Goal: Check status: Check status

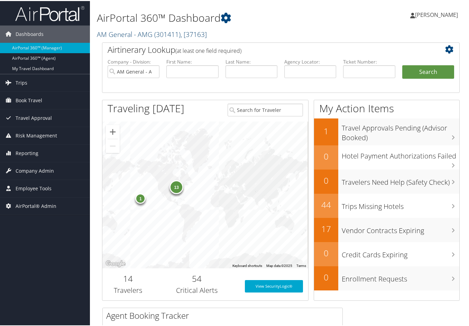
click at [160, 32] on span "( 301411 )" at bounding box center [167, 33] width 26 height 9
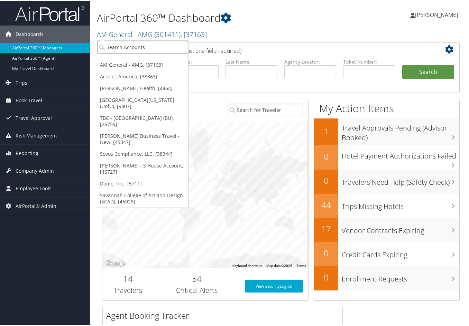
click at [142, 50] on input "search" at bounding box center [142, 46] width 91 height 13
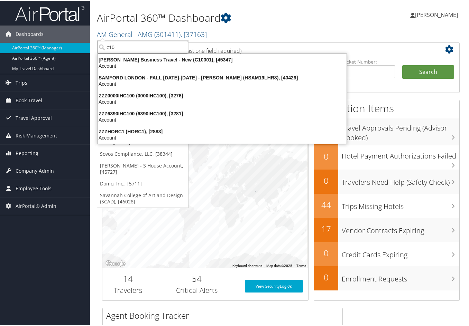
type input "c100"
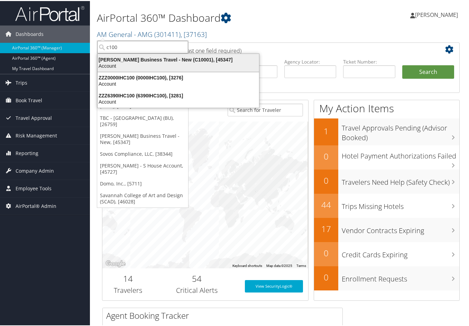
click at [142, 66] on div "Account" at bounding box center [178, 65] width 170 height 6
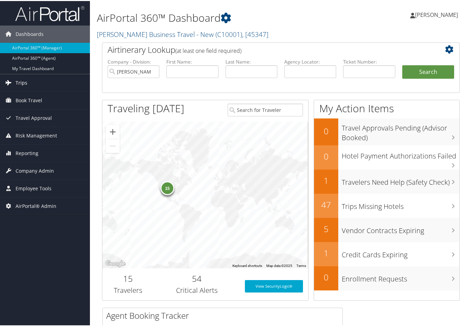
click at [33, 85] on link "Trips" at bounding box center [45, 81] width 90 height 17
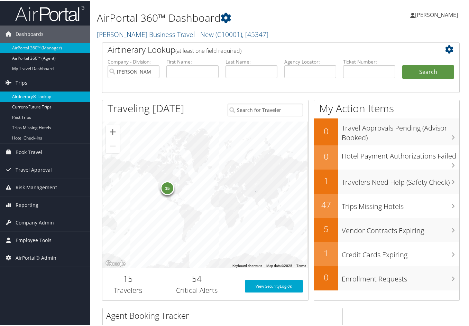
click at [38, 91] on link "Airtinerary® Lookup" at bounding box center [45, 96] width 90 height 10
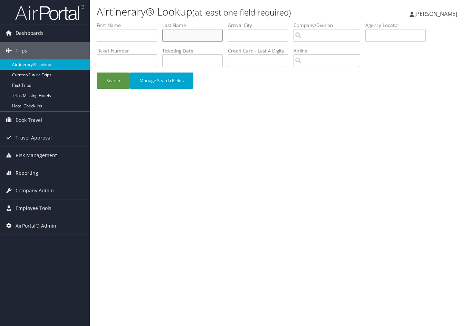
click at [178, 36] on input "text" at bounding box center [192, 35] width 60 height 13
type input "[PERSON_NAME]"
click at [113, 77] on button "Search" at bounding box center [113, 81] width 33 height 16
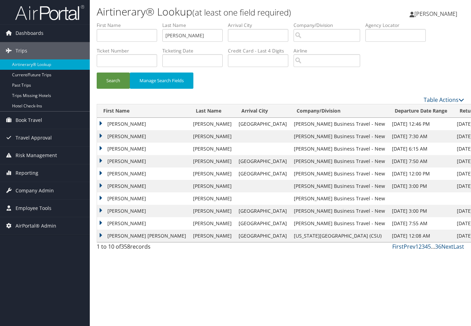
click at [101, 122] on td "Jeanine" at bounding box center [143, 124] width 93 height 12
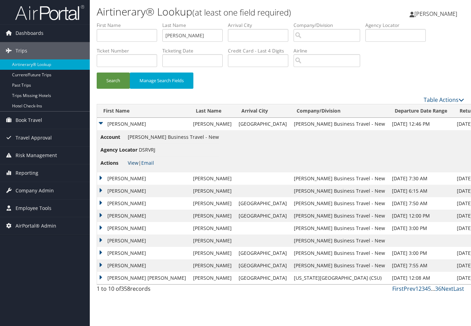
click at [129, 161] on link "View" at bounding box center [133, 163] width 11 height 7
click at [188, 34] on input "eissler" at bounding box center [192, 35] width 60 height 13
drag, startPoint x: 188, startPoint y: 34, endPoint x: 164, endPoint y: 32, distance: 23.5
click at [164, 32] on input "eissler" at bounding box center [192, 35] width 60 height 13
click at [101, 123] on td "Jeanine" at bounding box center [143, 124] width 93 height 12
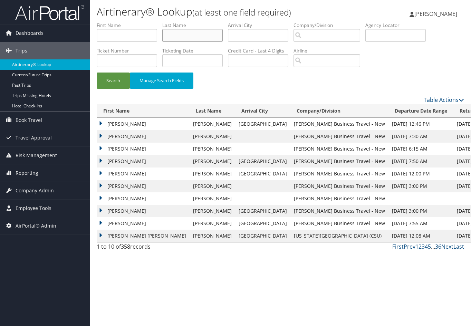
click at [174, 38] on input "text" at bounding box center [192, 35] width 60 height 13
type input "maughan"
click at [122, 78] on button "Search" at bounding box center [113, 81] width 33 height 16
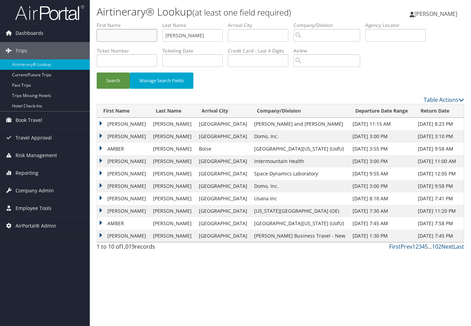
click at [138, 31] on input "text" at bounding box center [127, 35] width 60 height 13
type input "chad"
click at [119, 80] on button "Search" at bounding box center [113, 81] width 33 height 16
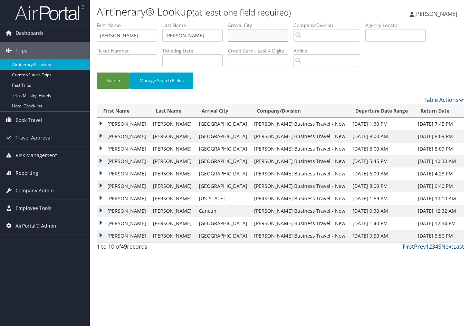
click at [262, 34] on input "text" at bounding box center [258, 35] width 60 height 13
click at [123, 78] on button "Search" at bounding box center [113, 81] width 33 height 16
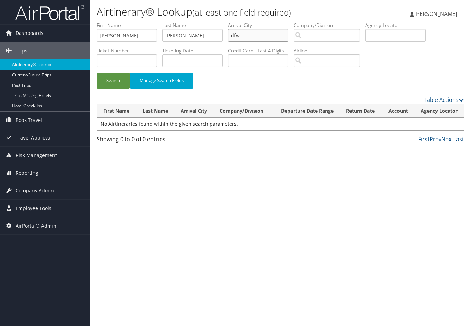
drag, startPoint x: 251, startPoint y: 34, endPoint x: 202, endPoint y: 26, distance: 49.8
click at [202, 22] on ul "First Name chad Last Name maughan Departure City Arrival City dfw Company/Divis…" at bounding box center [281, 22] width 368 height 0
type input "dallas"
click at [116, 80] on button "Search" at bounding box center [113, 81] width 33 height 16
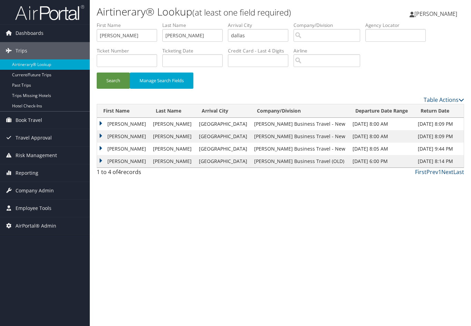
click at [97, 160] on td "Chad" at bounding box center [123, 161] width 53 height 12
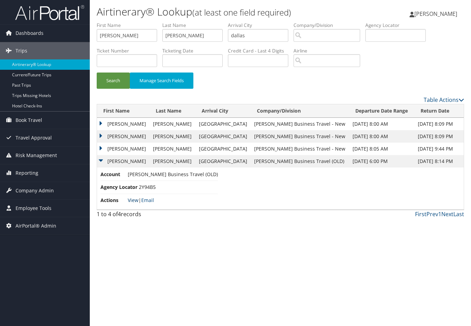
click at [129, 199] on link "View" at bounding box center [133, 200] width 11 height 7
click at [130, 199] on link "View" at bounding box center [133, 200] width 11 height 7
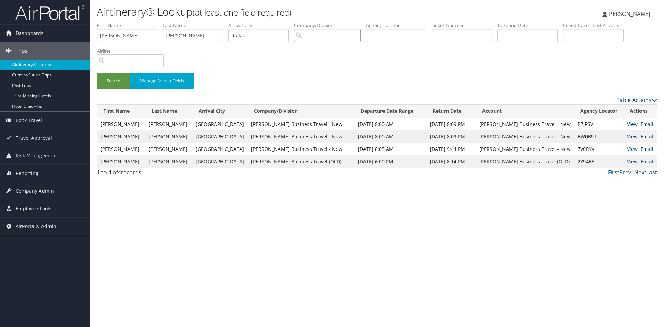
click at [345, 35] on input "search" at bounding box center [327, 35] width 67 height 13
click at [345, 50] on div "Christopherson Business Travel - New (C10001)" at bounding box center [364, 48] width 133 height 7
type input "Christopherson Business Travel - New"
click at [117, 82] on button "Search" at bounding box center [113, 81] width 33 height 16
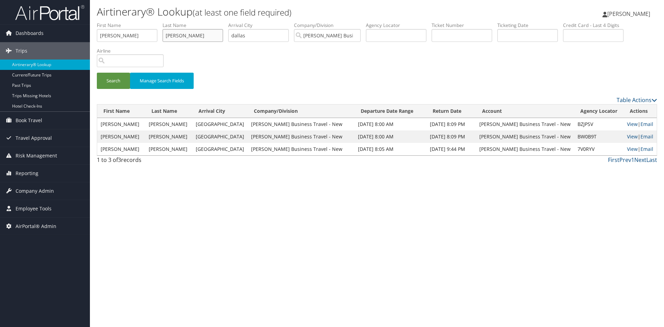
drag, startPoint x: 202, startPoint y: 37, endPoint x: 123, endPoint y: 29, distance: 78.9
click at [123, 22] on ul "First Name chad Last Name maughan Departure City Arrival City dallas Company/Di…" at bounding box center [377, 22] width 560 height 0
type input "cameron"
drag, startPoint x: 119, startPoint y: 39, endPoint x: 92, endPoint y: 37, distance: 26.3
click at [97, 37] on form "First Name chad Last Name cameron Departure City Arrival City dallas Company/Di…" at bounding box center [377, 59] width 560 height 74
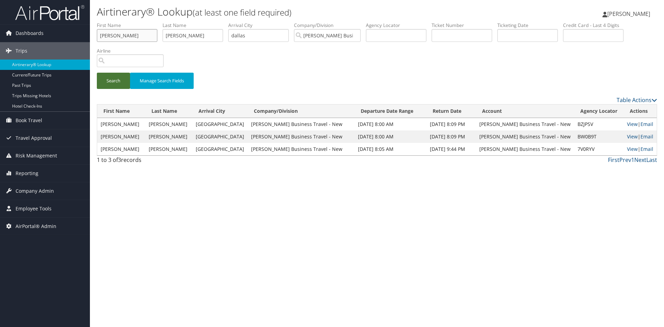
type input "joshua"
click at [102, 78] on button "Search" at bounding box center [113, 81] width 33 height 16
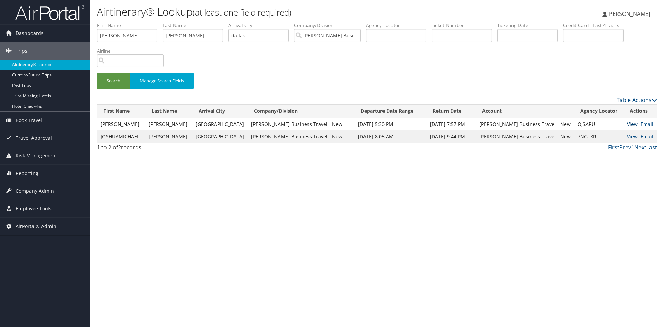
click at [471, 122] on link "View" at bounding box center [632, 124] width 11 height 7
click at [34, 74] on link "Current/Future Trips" at bounding box center [45, 75] width 90 height 10
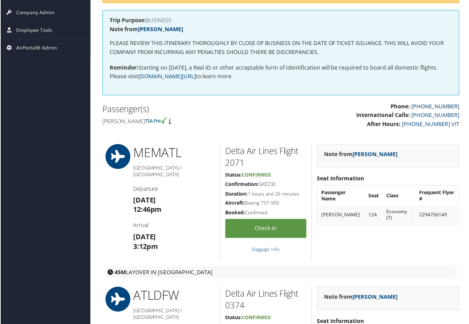
scroll to position [138, 0]
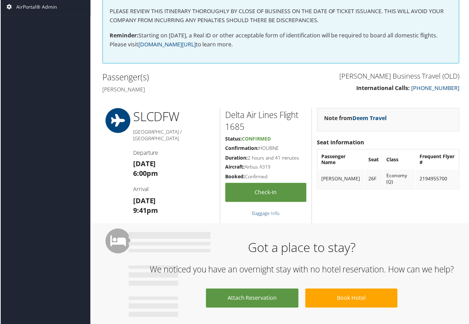
scroll to position [173, 0]
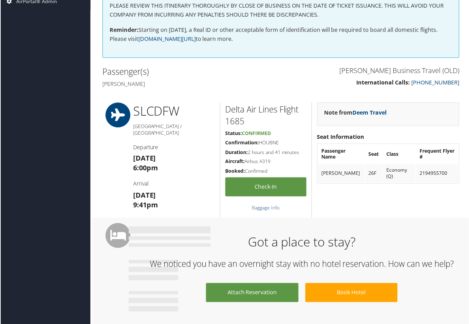
click at [403, 219] on div "Got a place to stay? We noticed you have an overnight stay with no hotel reserv…" at bounding box center [281, 271] width 378 height 107
click at [295, 34] on p "Reminder: Starting on May 7, 2025, a Real ID or other acceptable form of identi…" at bounding box center [280, 35] width 343 height 18
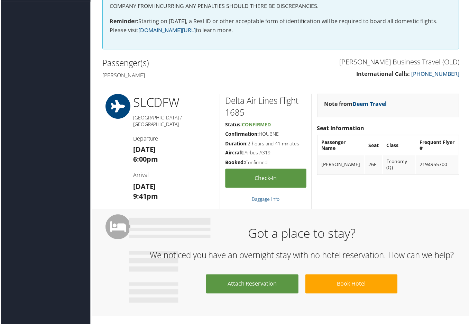
scroll to position [104, 0]
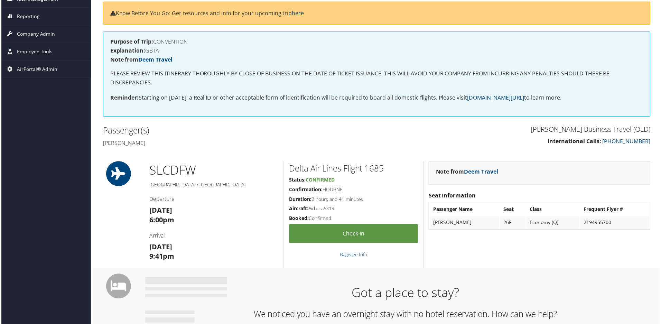
scroll to position [104, 0]
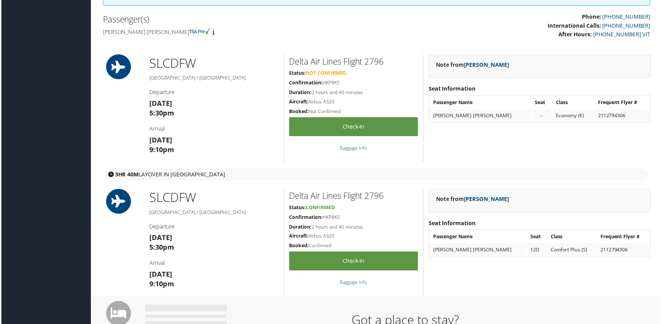
scroll to position [207, 0]
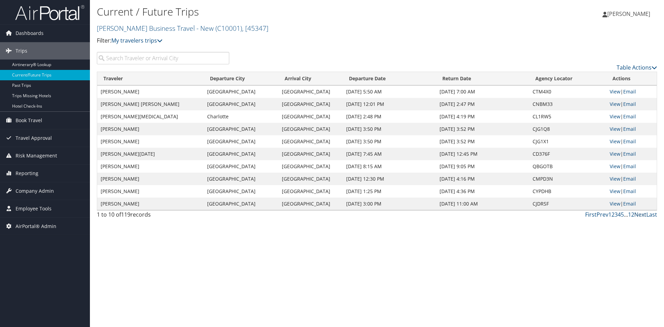
click at [639, 215] on link "Next" at bounding box center [640, 215] width 12 height 8
click at [589, 215] on link "First" at bounding box center [590, 215] width 11 height 8
click at [639, 214] on link "Next" at bounding box center [640, 215] width 12 height 8
click at [614, 139] on link "View" at bounding box center [614, 141] width 11 height 7
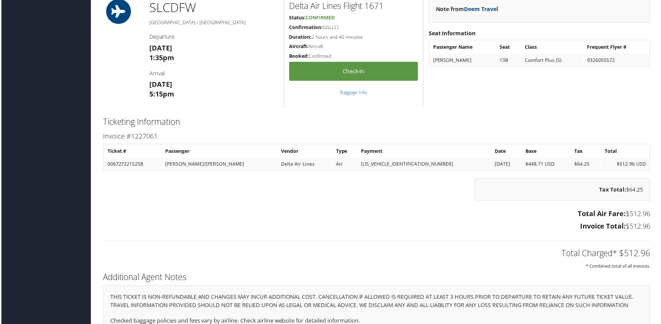
scroll to position [622, 0]
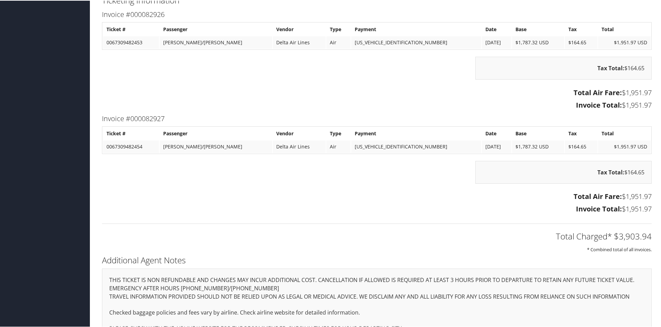
scroll to position [669, 0]
